Goal: Transaction & Acquisition: Purchase product/service

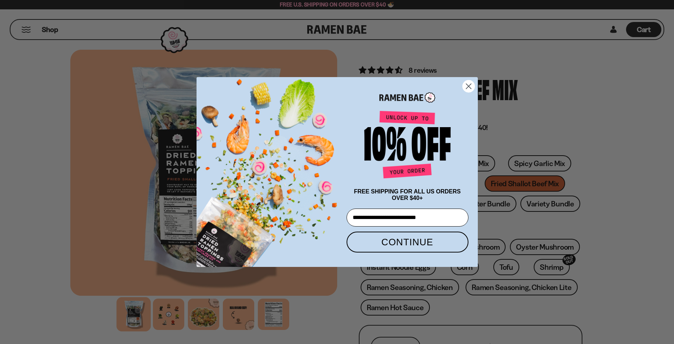
type input "**********"
click at [418, 243] on button "CONTINUE" at bounding box center [407, 242] width 122 height 21
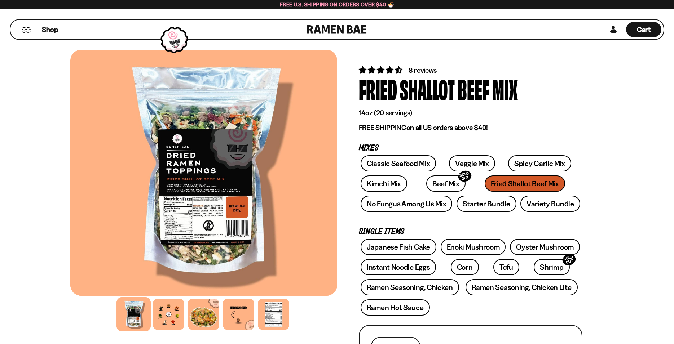
click at [525, 113] on div "Close dialog Thanks for subscribing! Use code " Welcome5 " for 5% off 1 bag! Us…" at bounding box center [337, 172] width 674 height 344
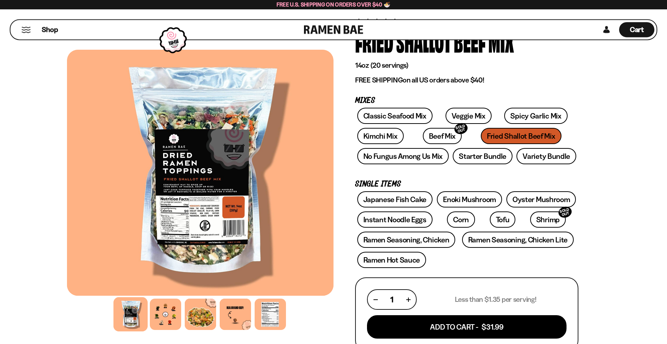
scroll to position [37, 0]
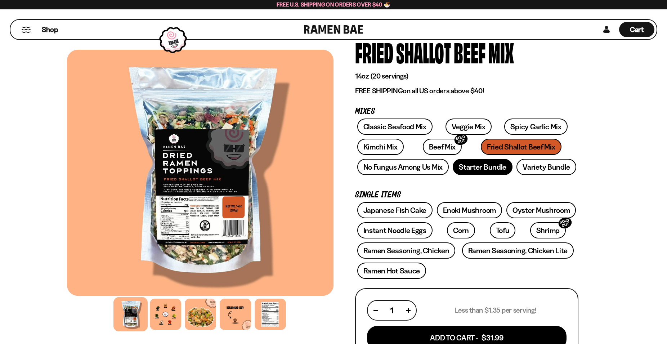
click at [499, 169] on link "Starter Bundle" at bounding box center [483, 167] width 60 height 16
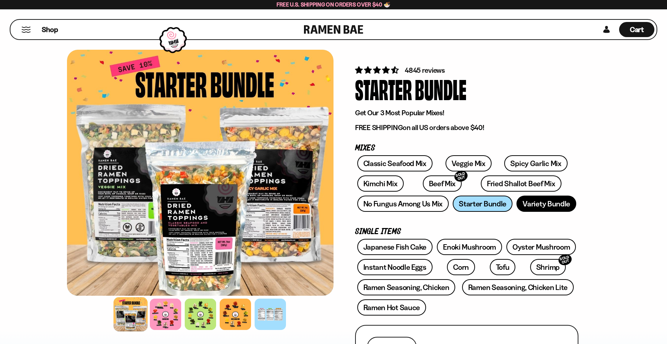
click at [550, 206] on link "Variety Bundle" at bounding box center [547, 204] width 60 height 16
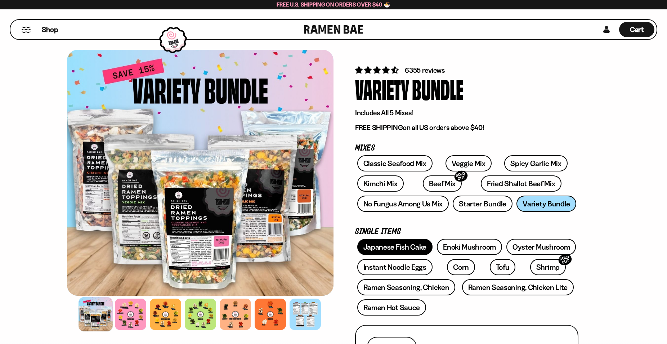
scroll to position [37, 0]
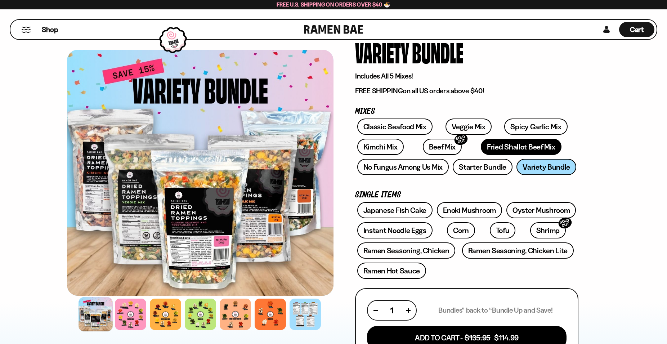
click at [481, 142] on link "Fried Shallot Beef Mix" at bounding box center [521, 147] width 80 height 16
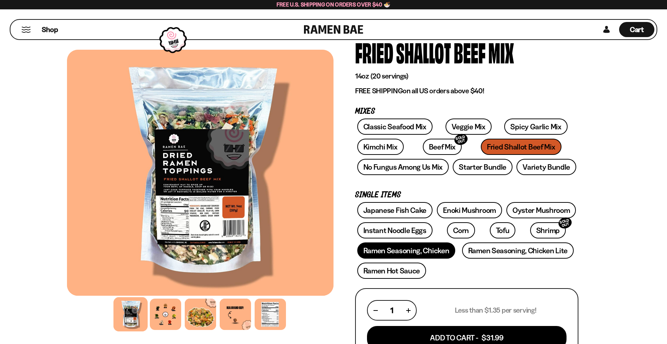
scroll to position [74, 0]
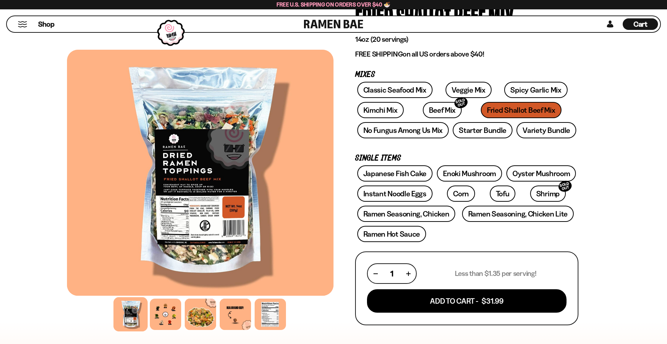
click at [407, 273] on div "1" at bounding box center [392, 273] width 37 height 9
click at [410, 274] on button "button" at bounding box center [409, 274] width 4 height 4
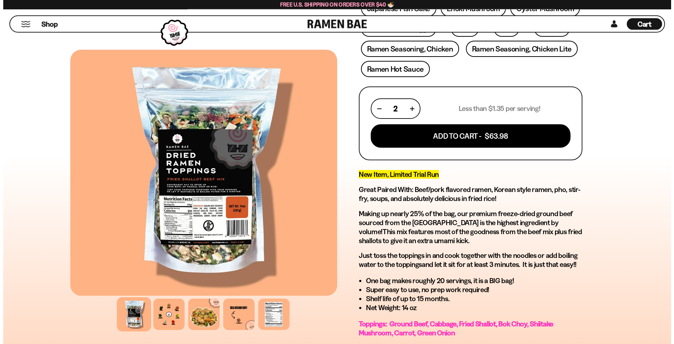
scroll to position [221, 0]
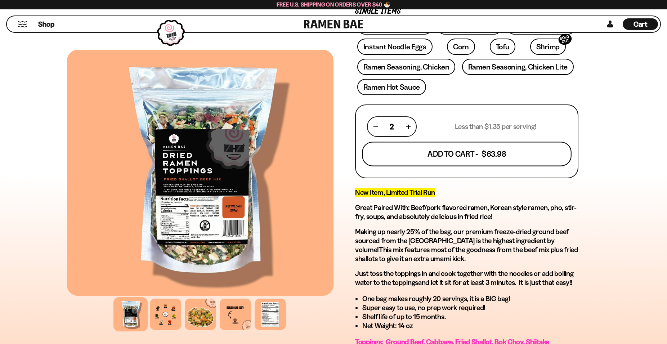
click at [448, 152] on button "Add To Cart - $63.98" at bounding box center [467, 154] width 210 height 25
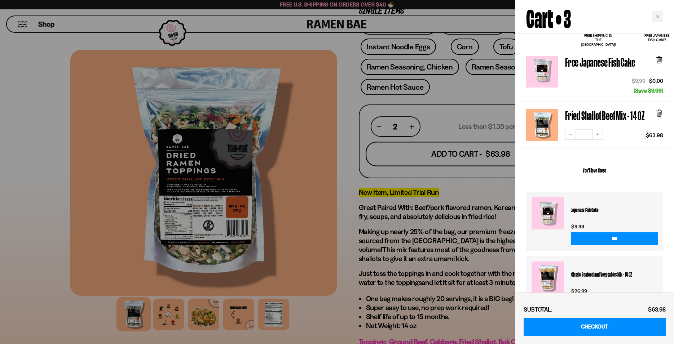
scroll to position [138, 0]
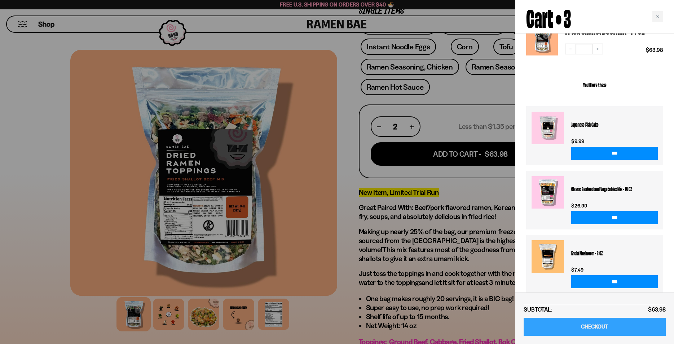
click at [592, 328] on link "CHECKOUT" at bounding box center [594, 327] width 142 height 18
